Goal: Find specific page/section

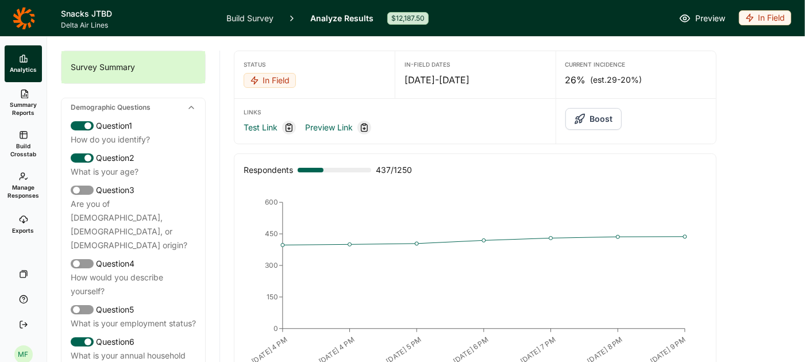
click at [21, 217] on use at bounding box center [23, 219] width 7 height 7
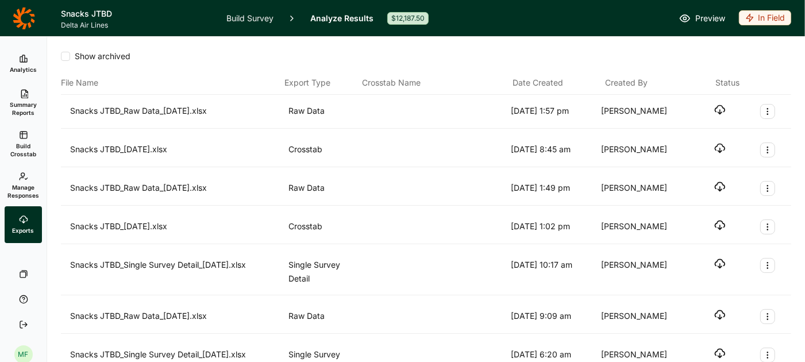
click at [14, 64] on link "Analytics" at bounding box center [23, 63] width 37 height 37
